Goal: Find specific page/section: Find specific page/section

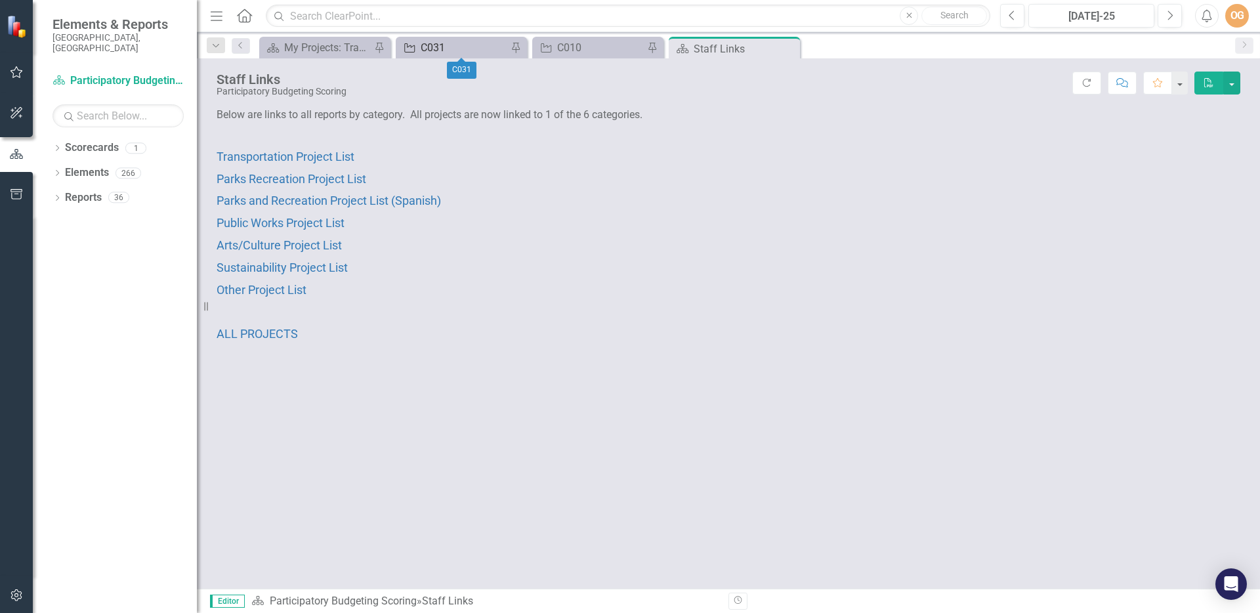
click at [445, 44] on div "C031" at bounding box center [464, 47] width 87 height 16
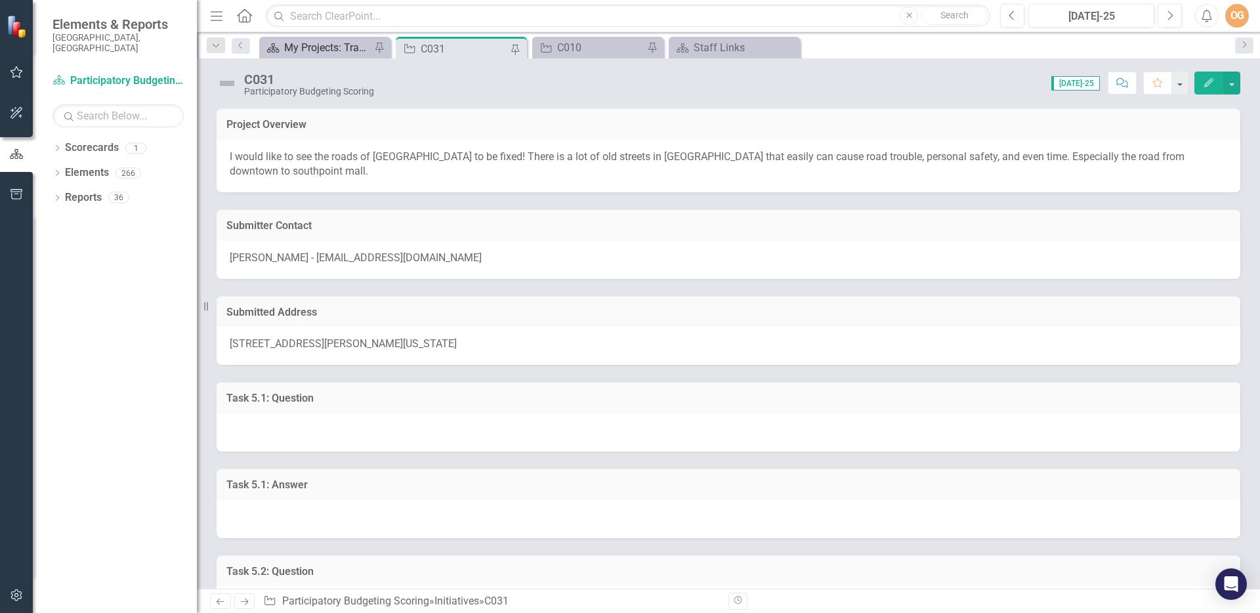
click at [324, 39] on div "My Projects: Transportation" at bounding box center [327, 47] width 87 height 16
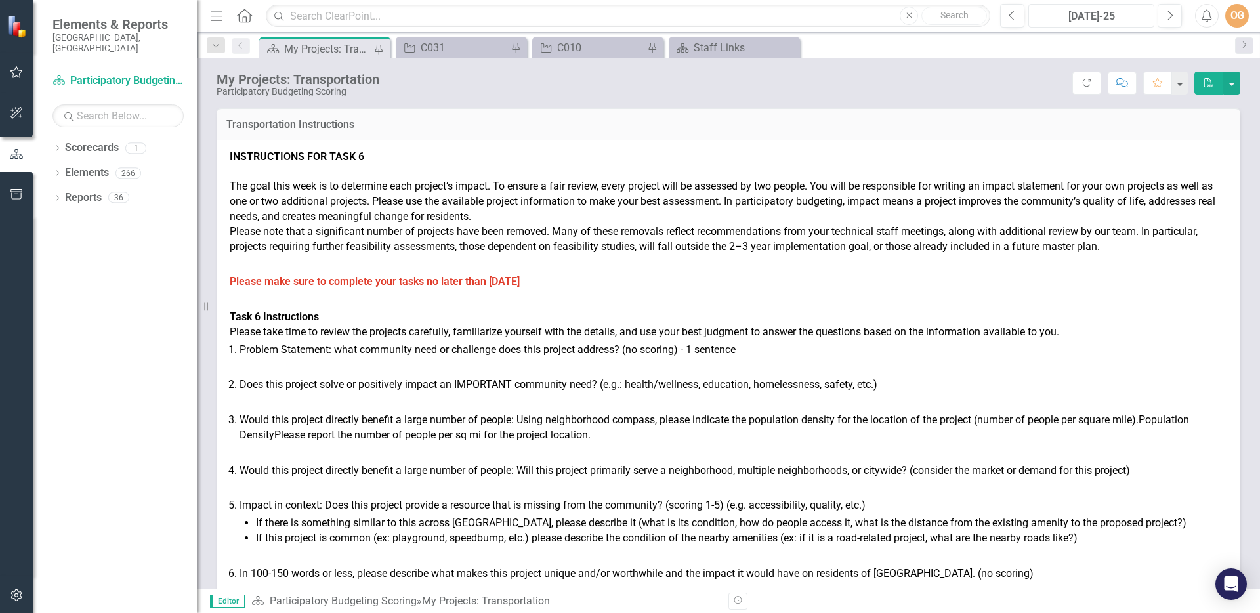
click at [1084, 16] on div "[DATE]-25" at bounding box center [1091, 17] width 117 height 16
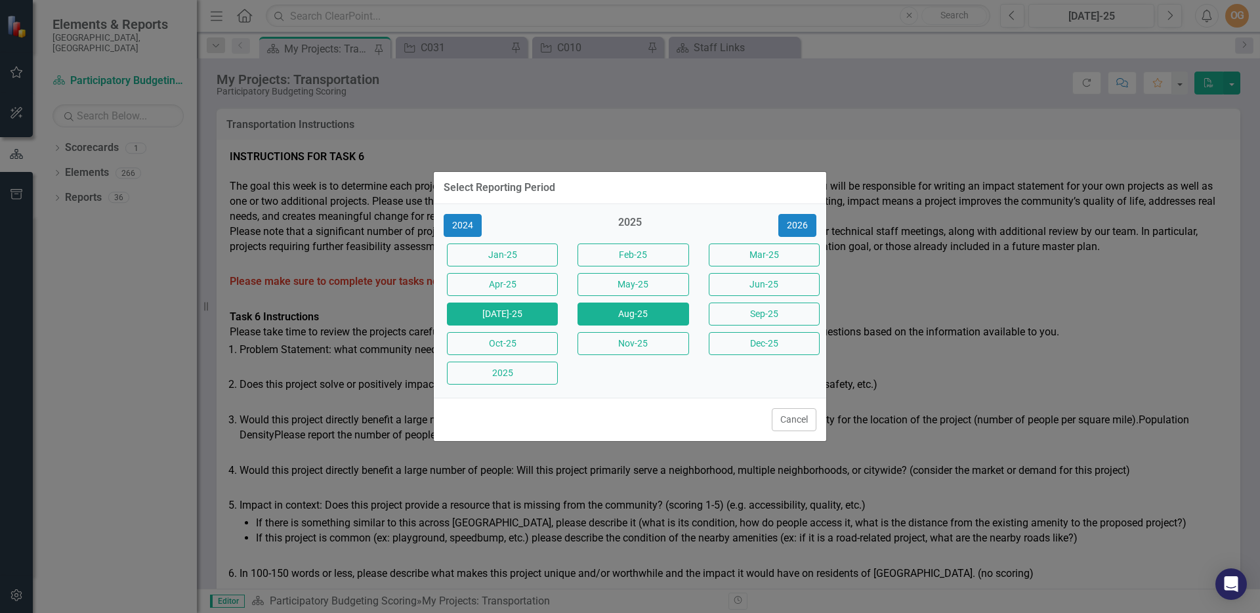
click at [609, 320] on button "Aug-25" at bounding box center [632, 313] width 111 height 23
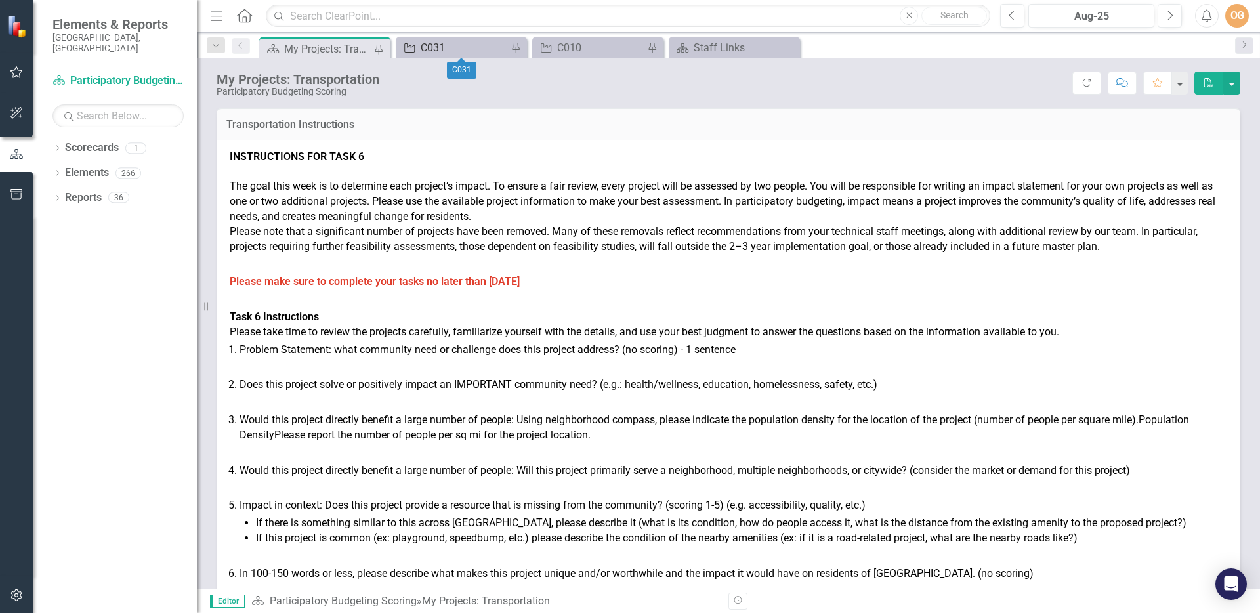
click at [441, 46] on div "C031" at bounding box center [464, 47] width 87 height 16
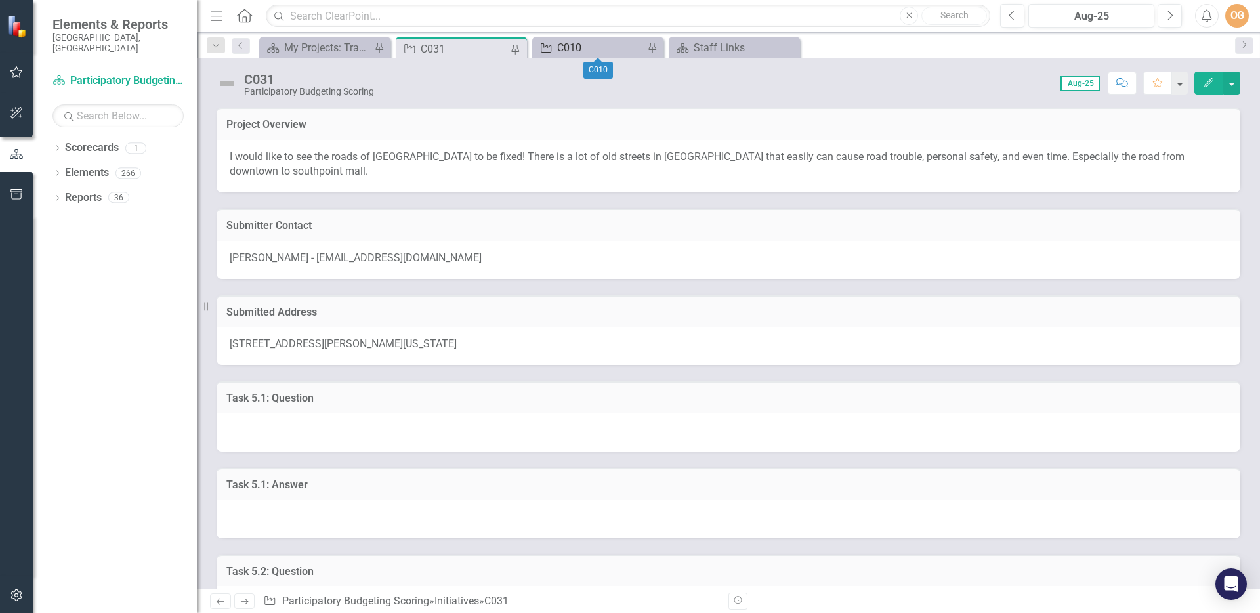
click at [571, 43] on div "C010" at bounding box center [600, 47] width 87 height 16
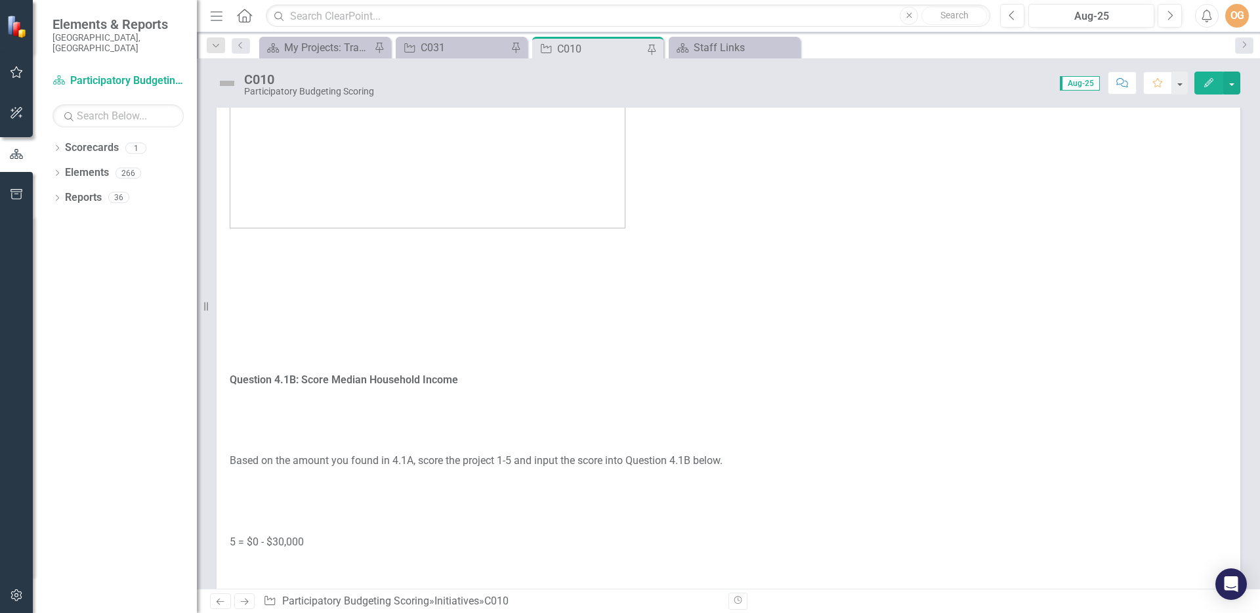
scroll to position [2353, 0]
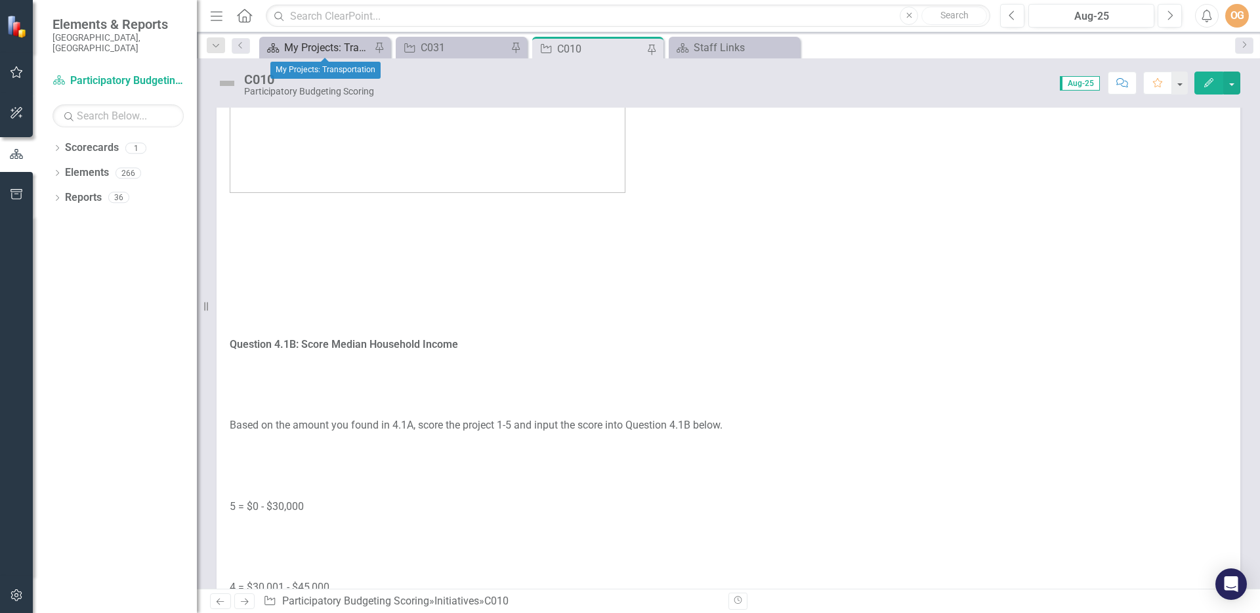
click at [332, 48] on div "My Projects: Transportation" at bounding box center [327, 47] width 87 height 16
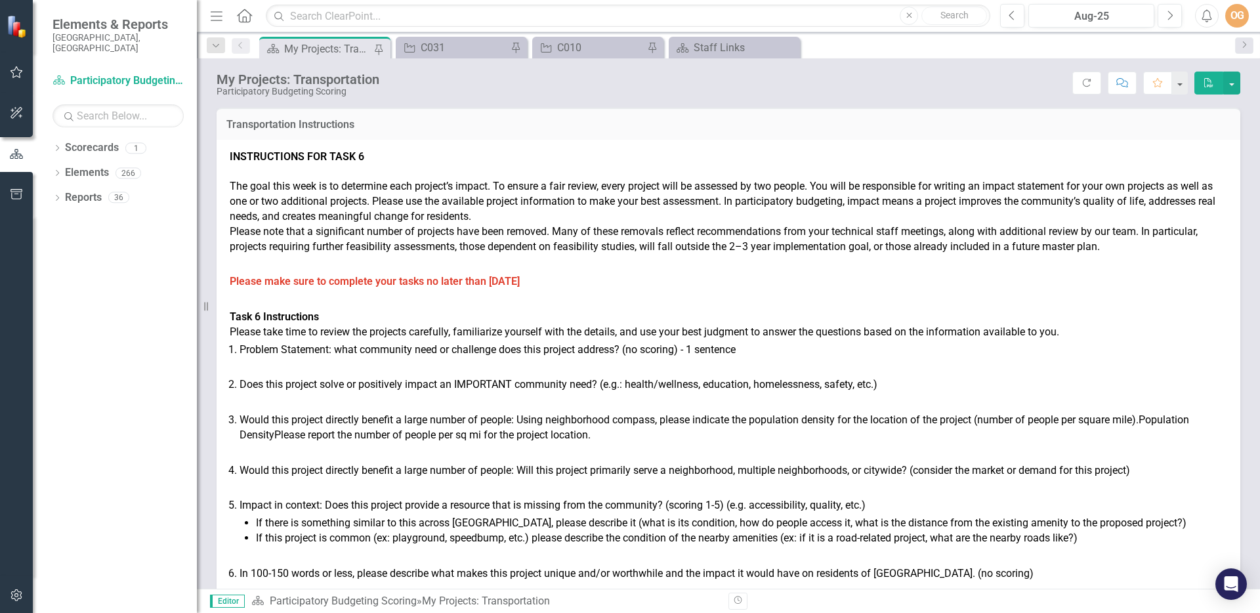
click at [845, 310] on p "Task 6 Instructions" at bounding box center [728, 317] width 997 height 15
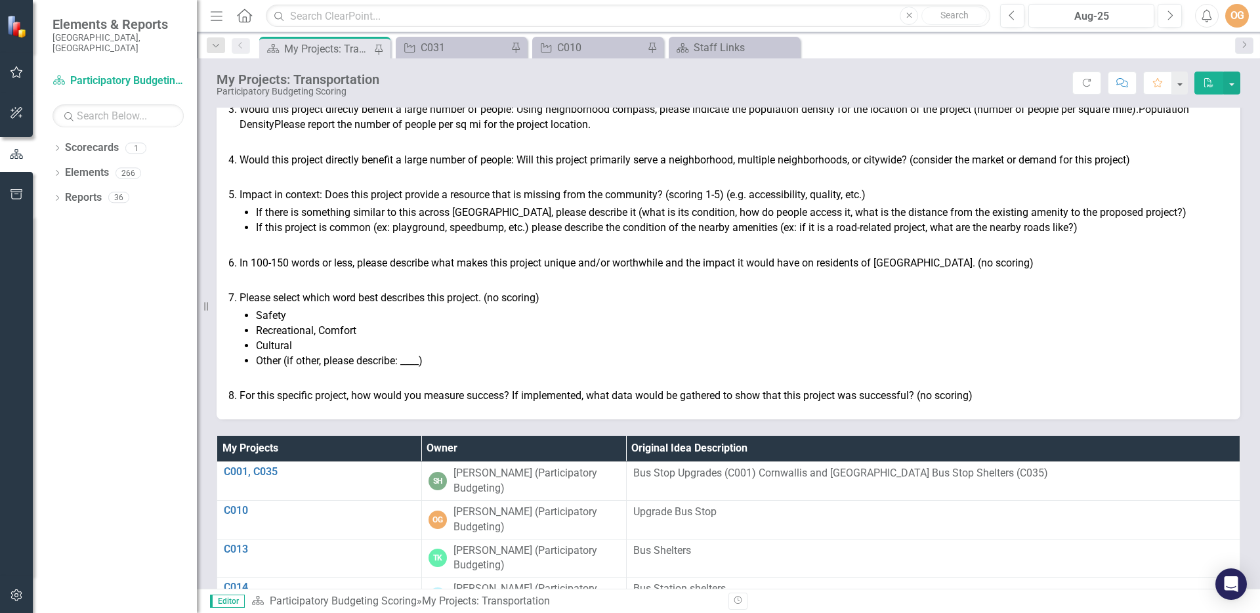
scroll to position [535, 0]
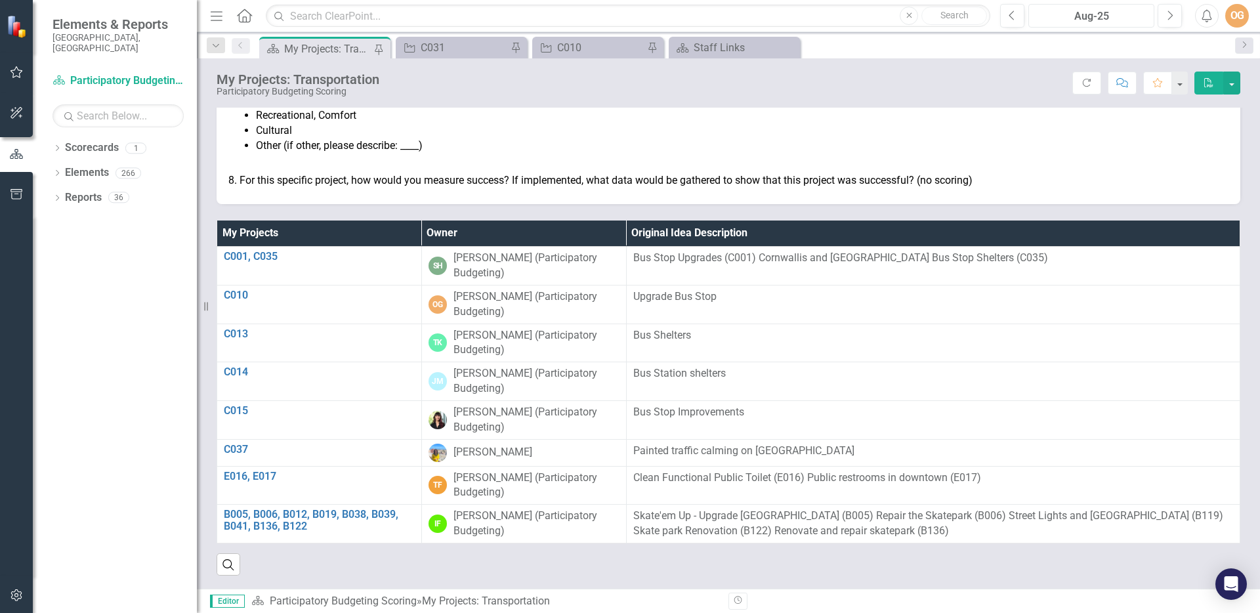
click at [1082, 14] on div "Aug-25" at bounding box center [1091, 17] width 117 height 16
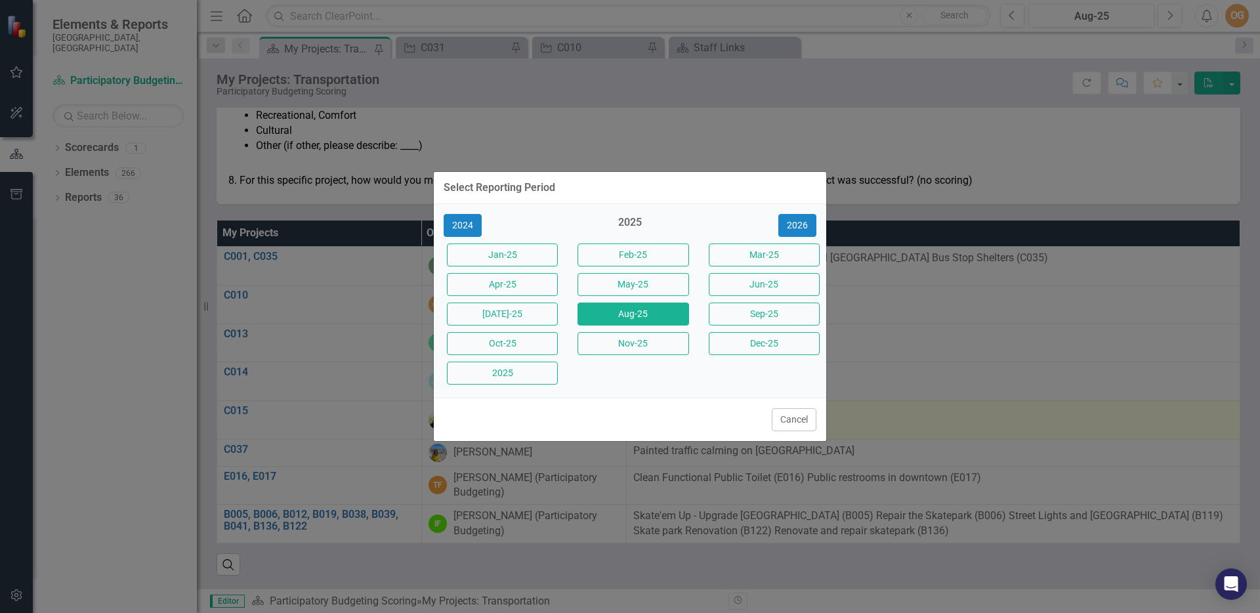
click at [799, 428] on button "Cancel" at bounding box center [794, 419] width 45 height 23
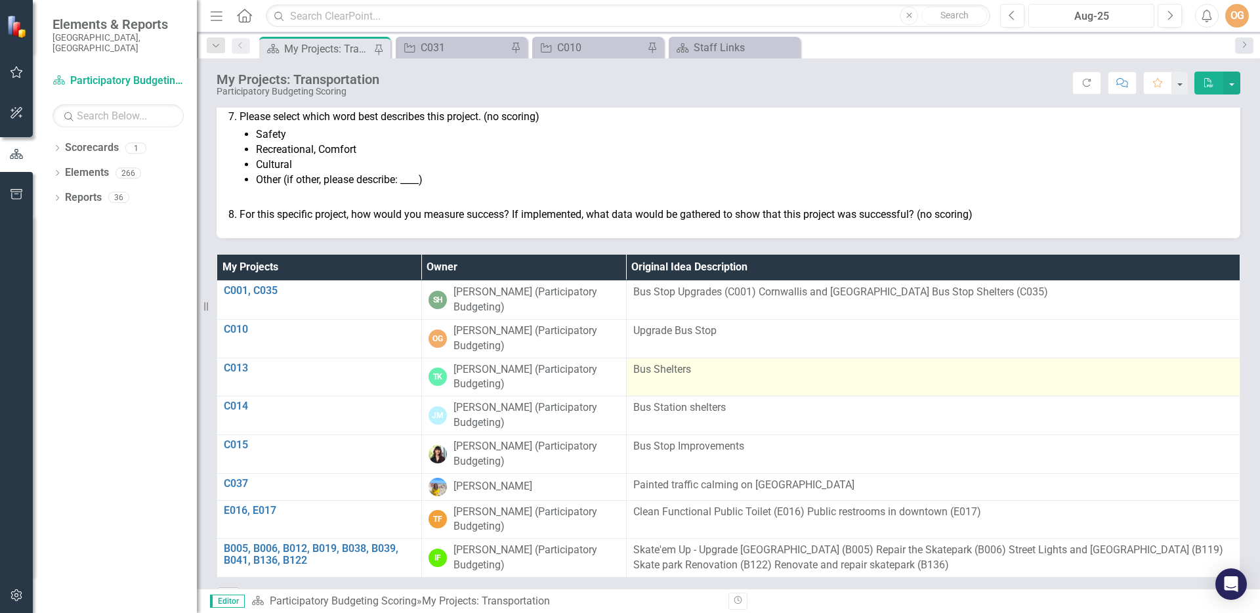
scroll to position [486, 0]
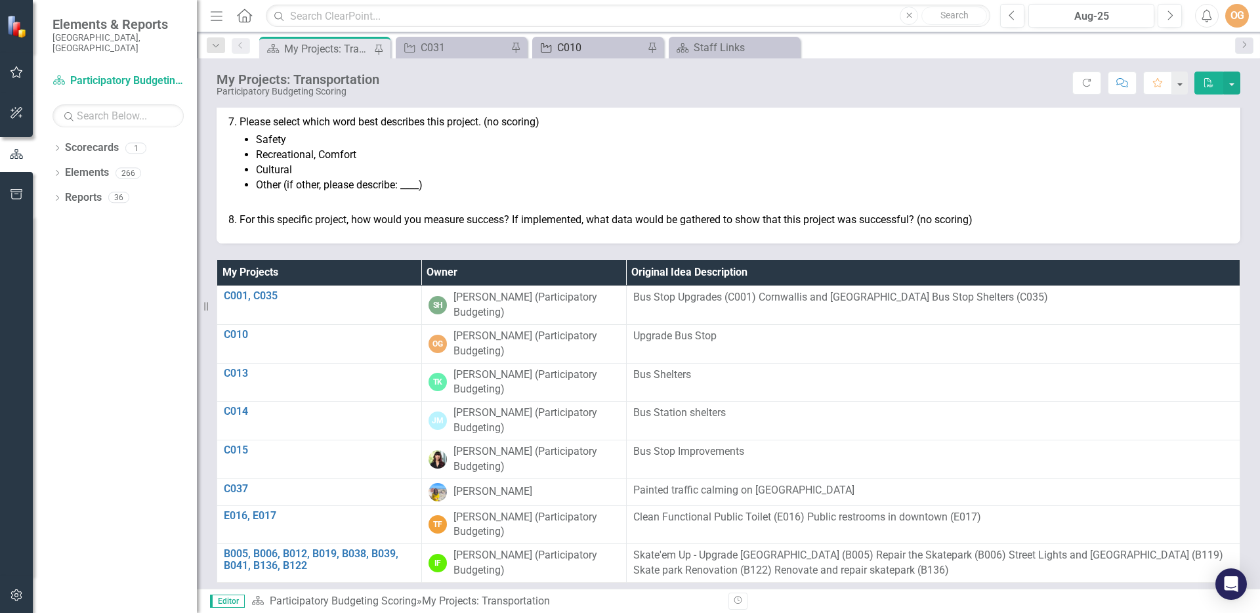
click at [573, 45] on div "C010" at bounding box center [600, 47] width 87 height 16
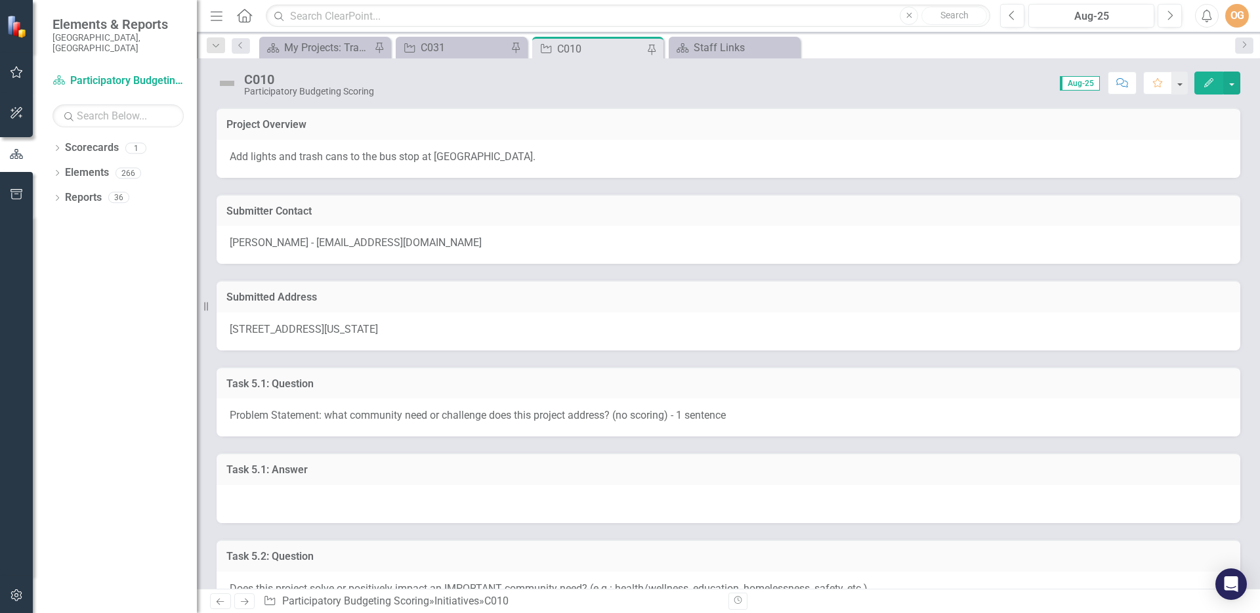
scroll to position [121, 0]
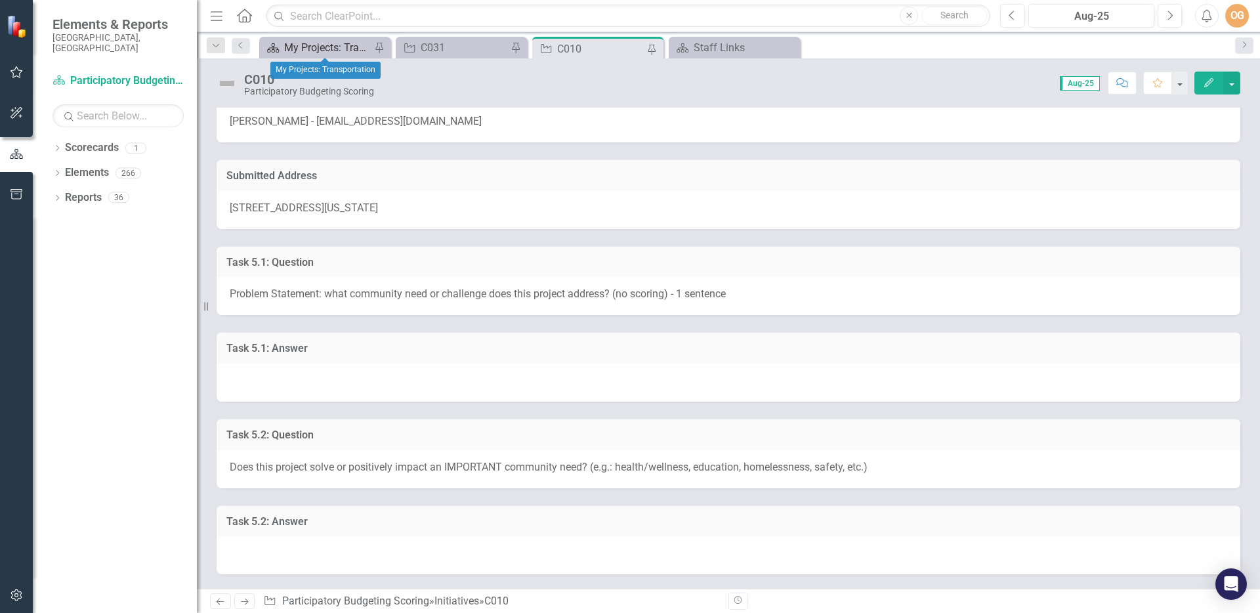
click at [308, 43] on div "My Projects: Transportation" at bounding box center [327, 47] width 87 height 16
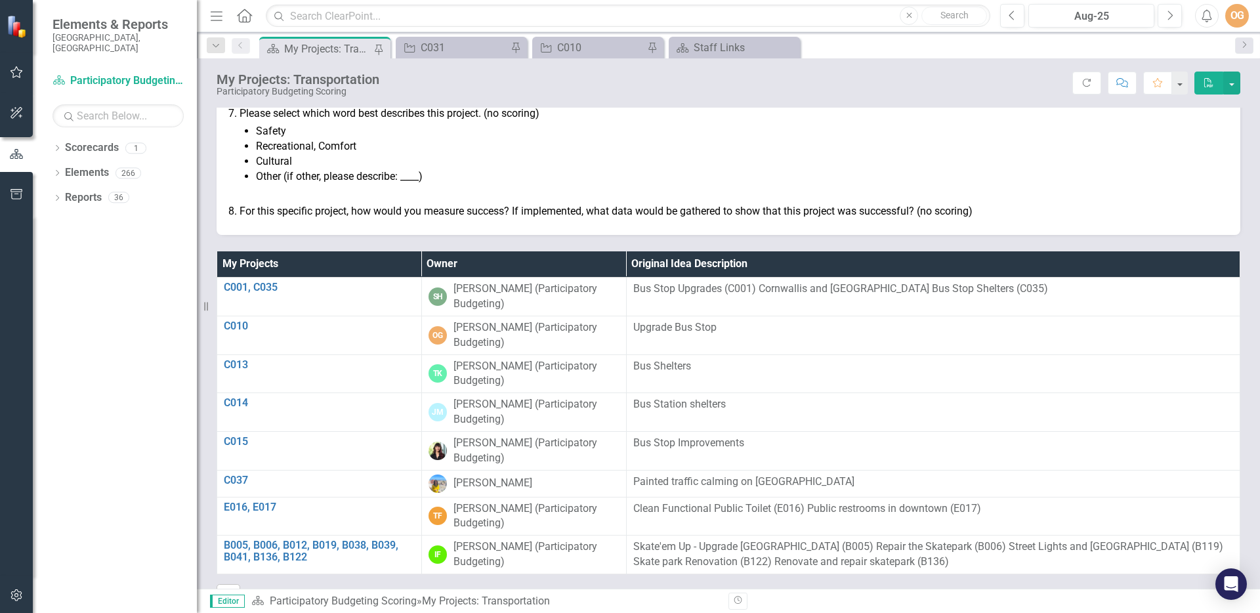
scroll to position [535, 0]
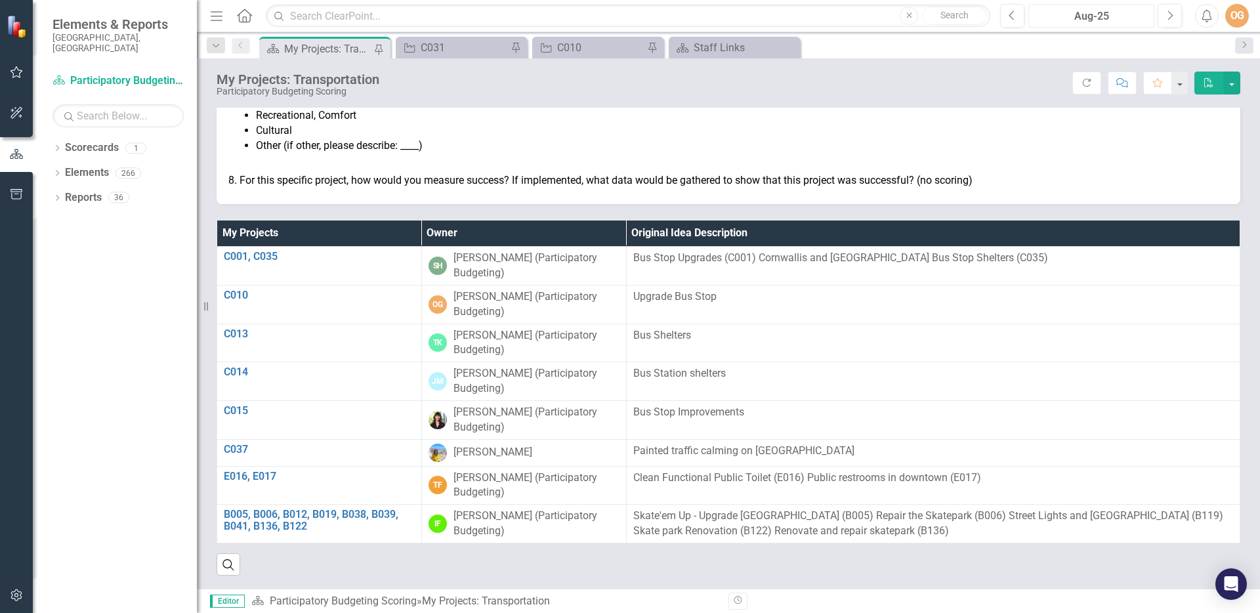
click at [1071, 12] on div "Aug-25" at bounding box center [1091, 17] width 117 height 16
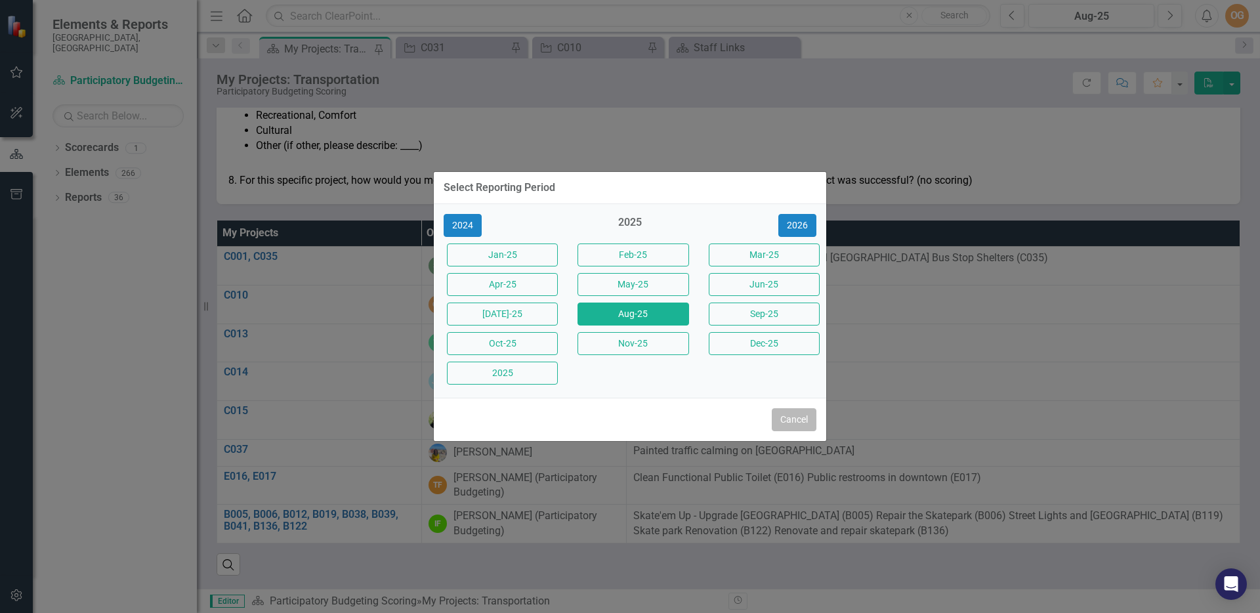
click at [789, 421] on button "Cancel" at bounding box center [794, 419] width 45 height 23
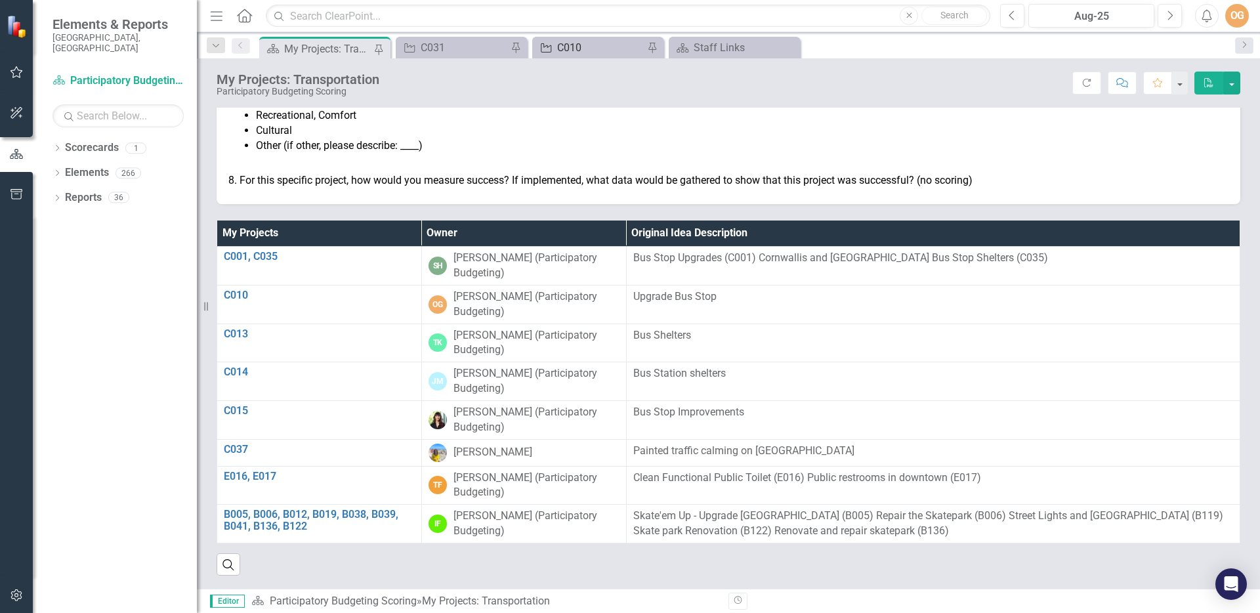
click at [573, 45] on div "C010" at bounding box center [600, 47] width 87 height 16
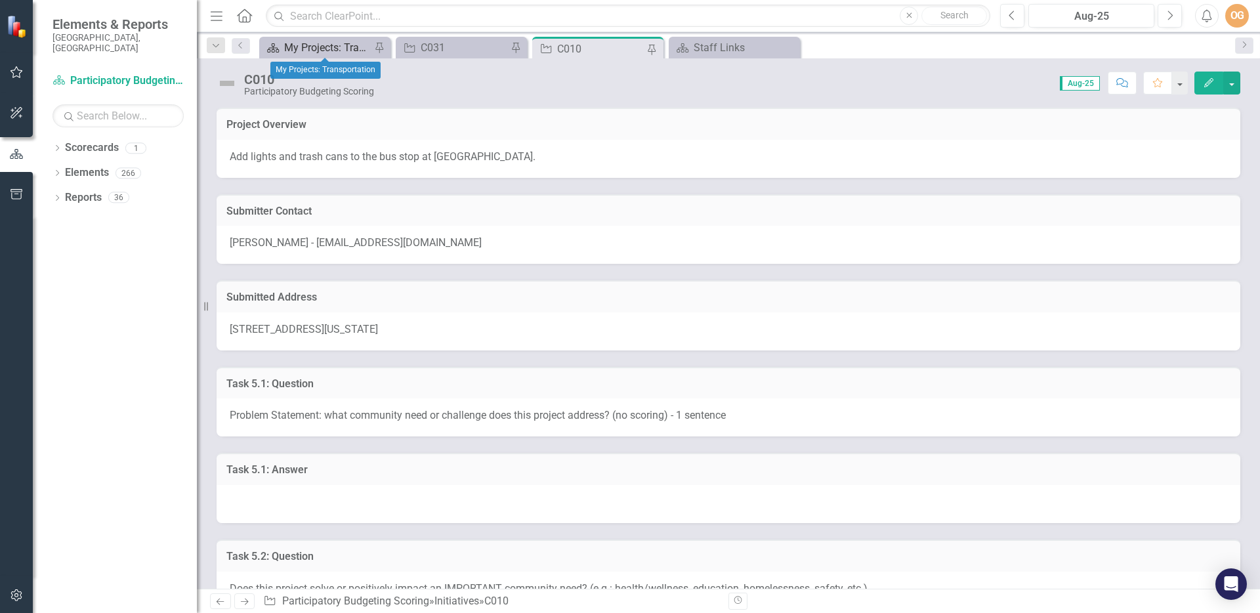
click at [310, 43] on div "My Projects: Transportation" at bounding box center [327, 47] width 87 height 16
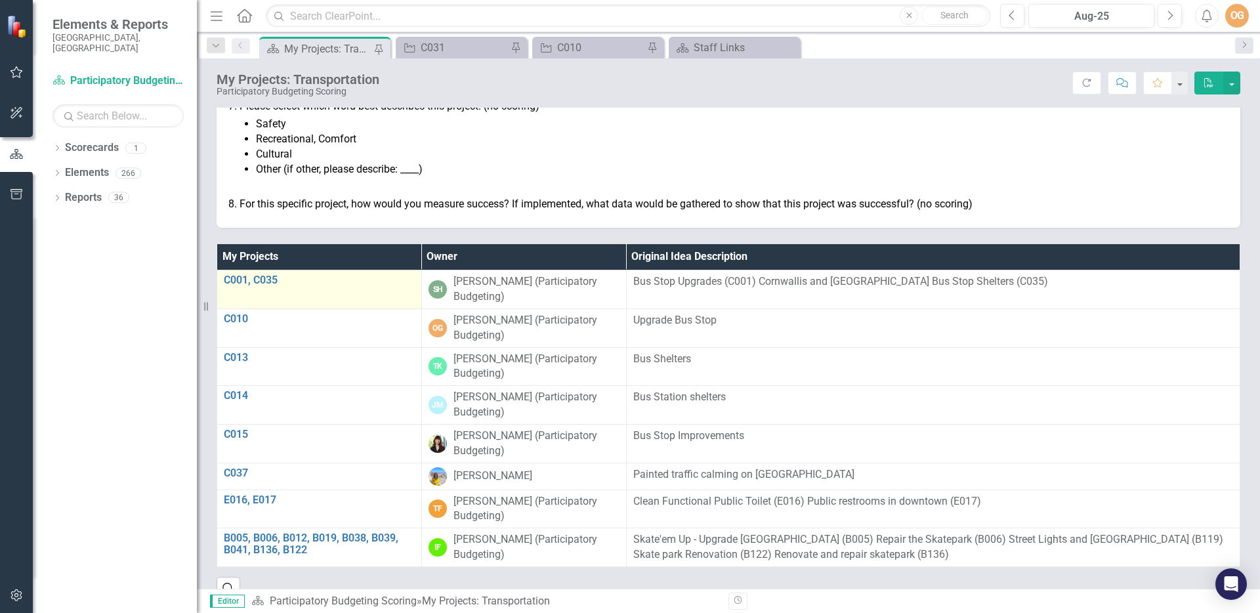
scroll to position [535, 0]
